Goal: Task Accomplishment & Management: Use online tool/utility

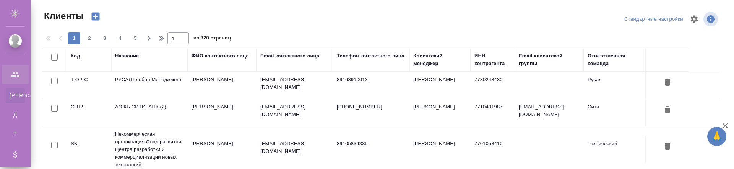
select select "RU"
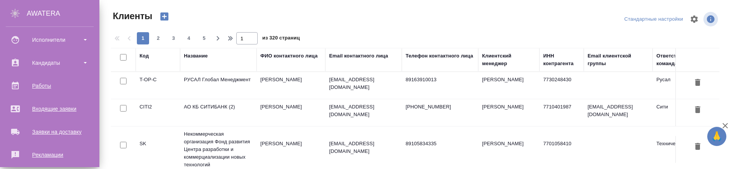
scroll to position [306, 0]
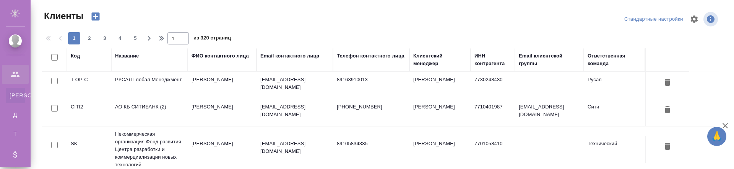
select select "RU"
click at [91, 36] on span "2" at bounding box center [89, 38] width 12 height 8
type input "2"
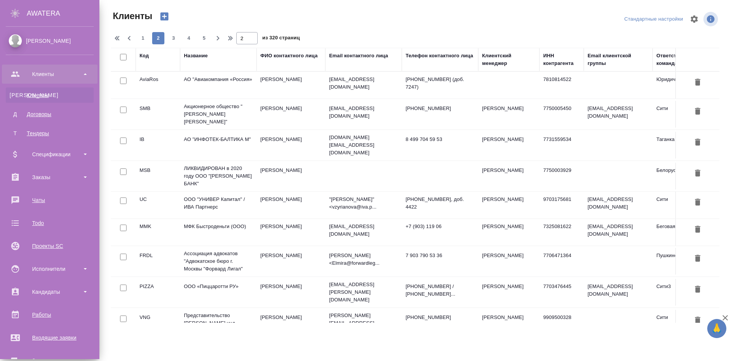
scroll to position [137, 0]
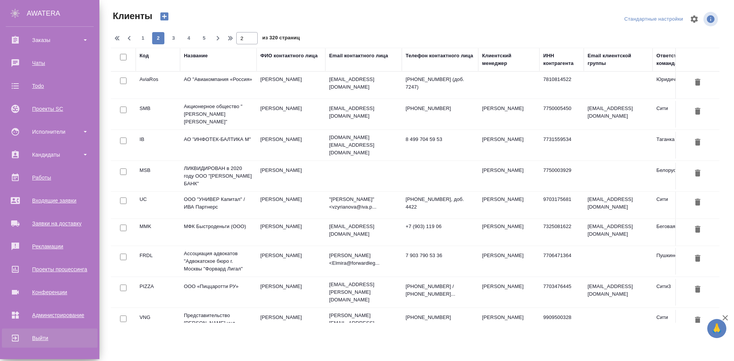
click at [32, 168] on div "Выйти" at bounding box center [50, 338] width 88 height 11
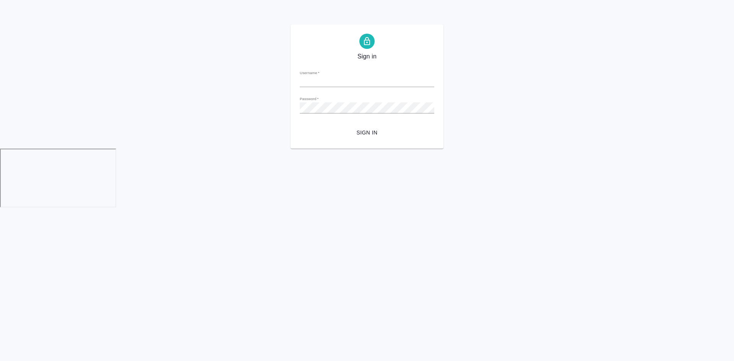
type input "[EMAIL_ADDRESS][DOMAIN_NAME]"
click at [386, 131] on span "Sign in" at bounding box center [367, 133] width 122 height 10
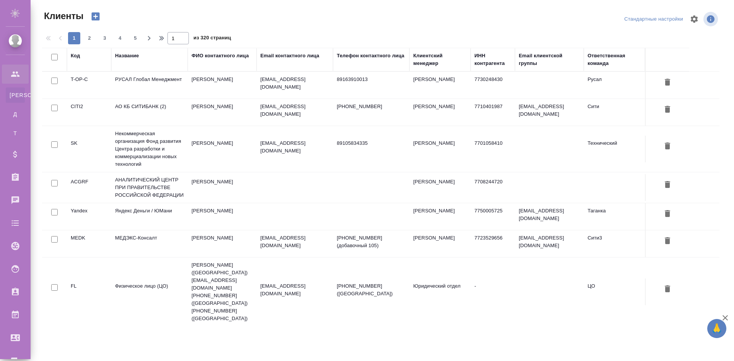
select select "RU"
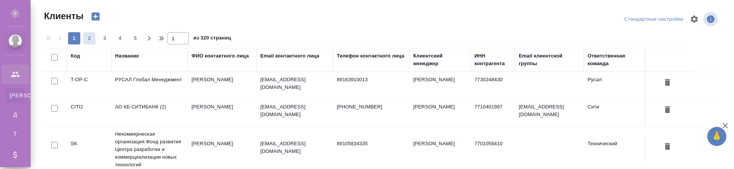
click at [84, 36] on span "2" at bounding box center [89, 38] width 12 height 8
type input "2"
